Goal: Task Accomplishment & Management: Use online tool/utility

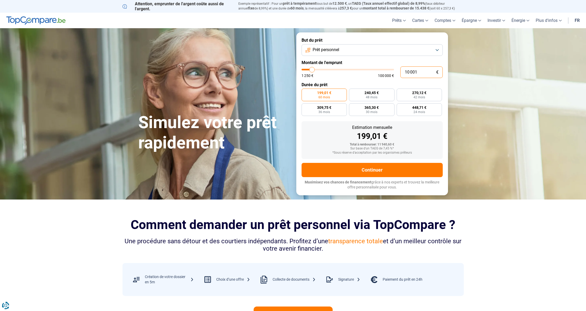
drag, startPoint x: 417, startPoint y: 72, endPoint x: 402, endPoint y: 73, distance: 15.3
click at [402, 73] on input "10 001" at bounding box center [422, 72] width 42 height 12
type input "1"
type input "1250"
type input "15"
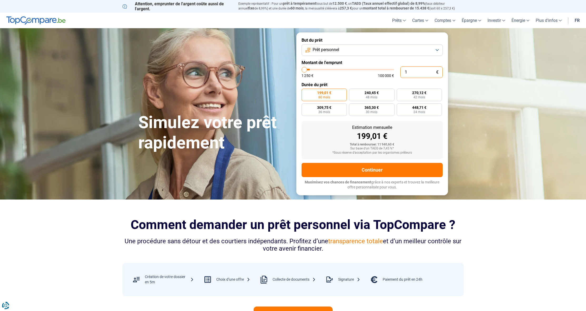
type input "1250"
type input "150"
type input "1250"
type input "1 500"
type input "1500"
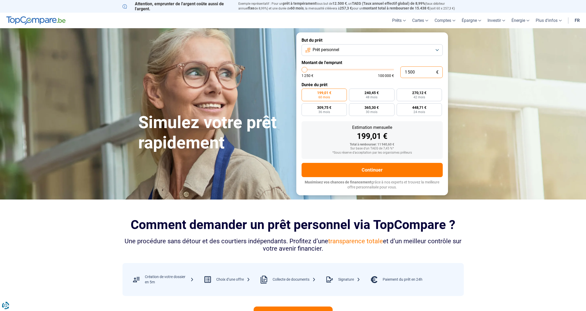
type input "15 000"
type input "15000"
click at [375, 97] on span "48 mois" at bounding box center [372, 97] width 12 height 3
click at [353, 92] on input "360,64 € 48 mois" at bounding box center [350, 90] width 3 height 3
radio input "true"
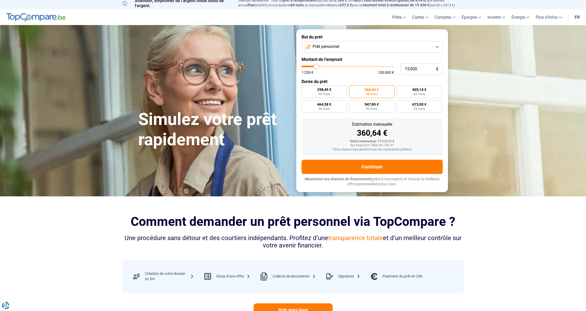
scroll to position [2, 0]
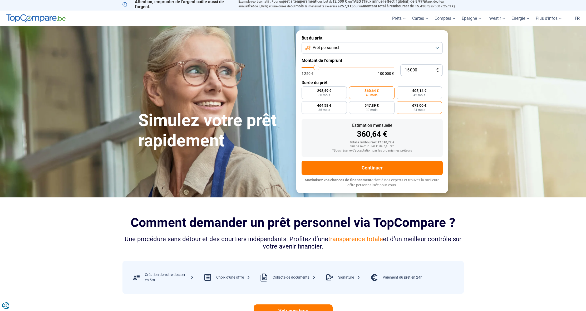
click at [420, 107] on span "673,00 €" at bounding box center [419, 106] width 14 height 4
click at [400, 105] on input "673,00 € 24 mois" at bounding box center [398, 102] width 3 height 3
radio input "true"
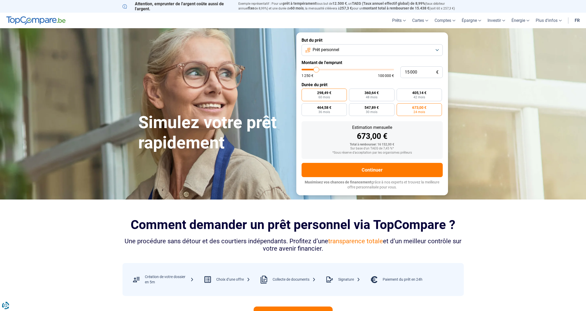
click at [333, 95] on label "298,49 € 60 mois" at bounding box center [325, 95] width 46 height 13
click at [305, 92] on input "298,49 € 60 mois" at bounding box center [303, 90] width 3 height 3
radio input "true"
